Goal: Find contact information: Find contact information

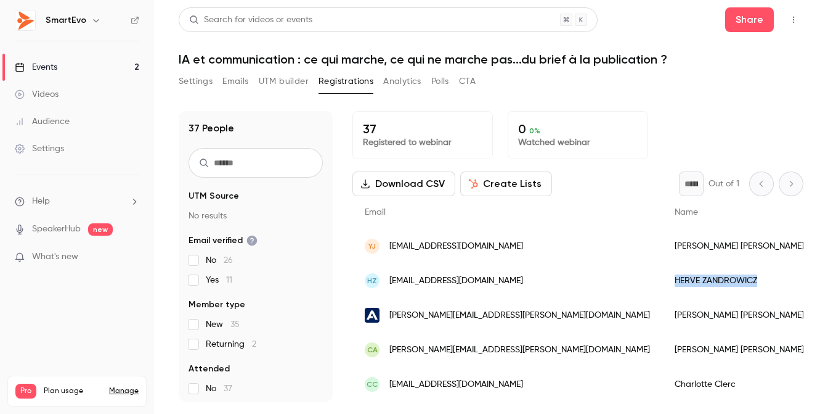
drag, startPoint x: 652, startPoint y: 278, endPoint x: 568, endPoint y: 279, distance: 83.8
click at [663, 279] on div "[PERSON_NAME]" at bounding box center [806, 280] width 287 height 35
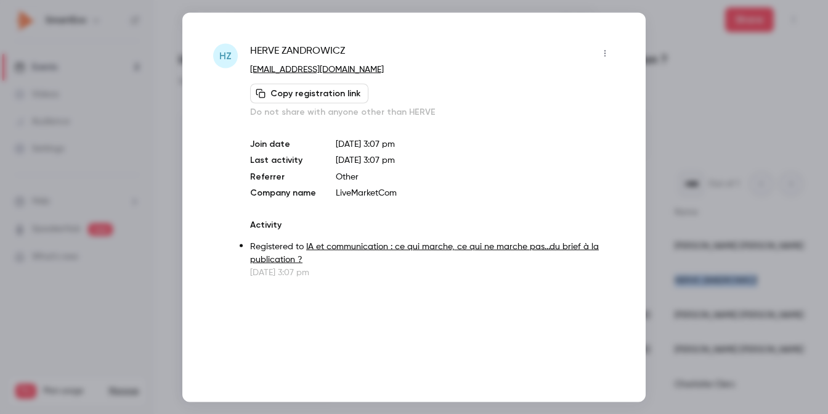
copy div "[PERSON_NAME]"
drag, startPoint x: 354, startPoint y: 50, endPoint x: 245, endPoint y: 56, distance: 109.3
click at [245, 56] on div "HZ [PERSON_NAME] [EMAIL_ADDRESS][DOMAIN_NAME] Copy registration link Do not sha…" at bounding box center [414, 160] width 402 height 235
copy span "[PERSON_NAME]"
click at [671, 29] on div at bounding box center [414, 207] width 828 height 414
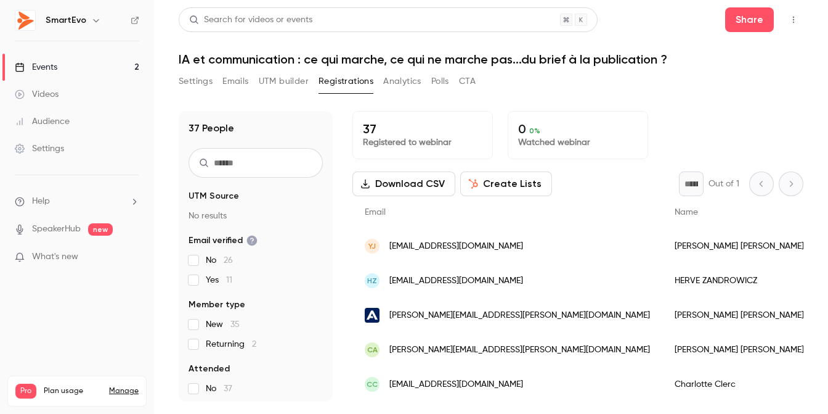
click at [663, 246] on div "[PERSON_NAME]" at bounding box center [806, 246] width 287 height 35
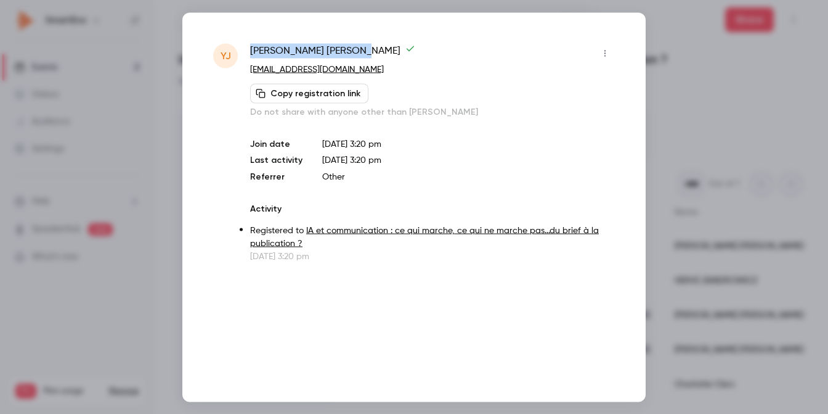
drag, startPoint x: 327, startPoint y: 53, endPoint x: 243, endPoint y: 49, distance: 83.9
click at [243, 49] on div "YJ [PERSON_NAME] [PERSON_NAME][EMAIL_ADDRESS][DOMAIN_NAME] Copy registration li…" at bounding box center [414, 152] width 402 height 219
copy div "[PERSON_NAME]"
